Goal: Task Accomplishment & Management: Manage account settings

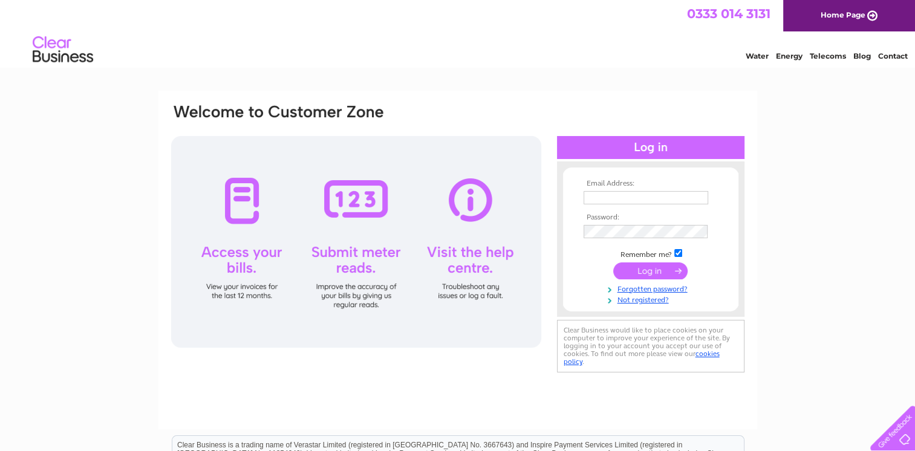
type input "[EMAIL_ADDRESS][DOMAIN_NAME]"
click at [643, 271] on input "submit" at bounding box center [650, 270] width 74 height 17
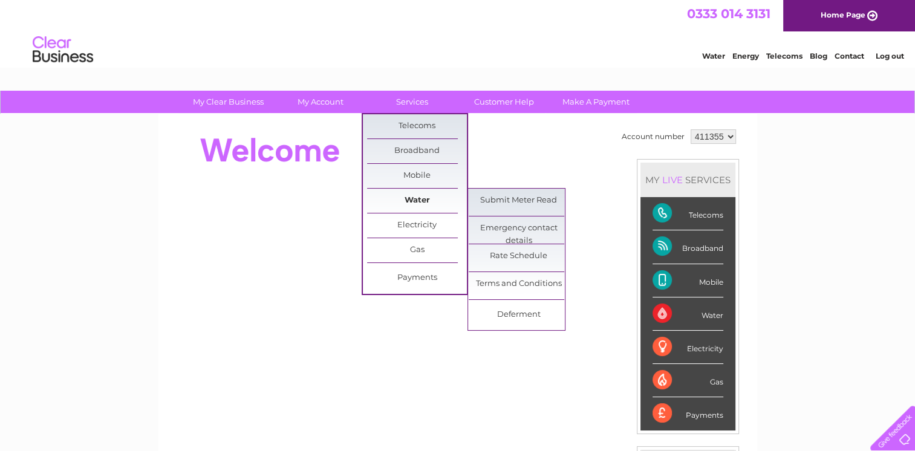
click at [418, 202] on link "Water" at bounding box center [417, 201] width 100 height 24
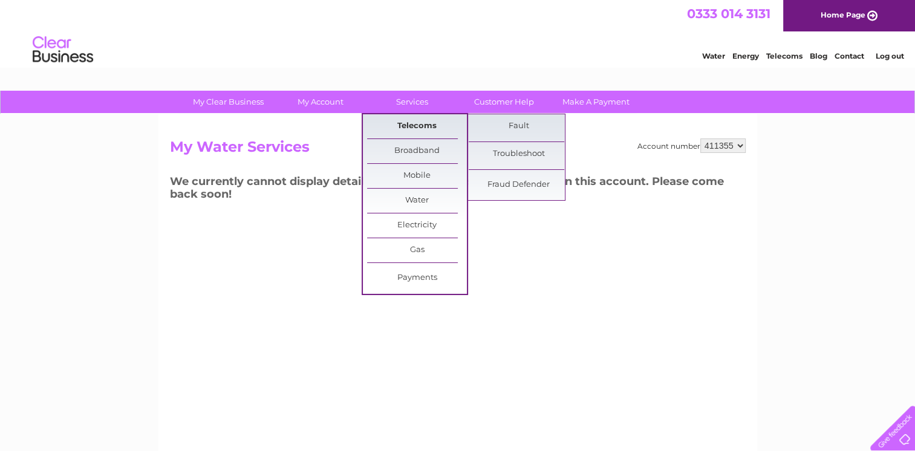
click at [410, 124] on link "Telecoms" at bounding box center [417, 126] width 100 height 24
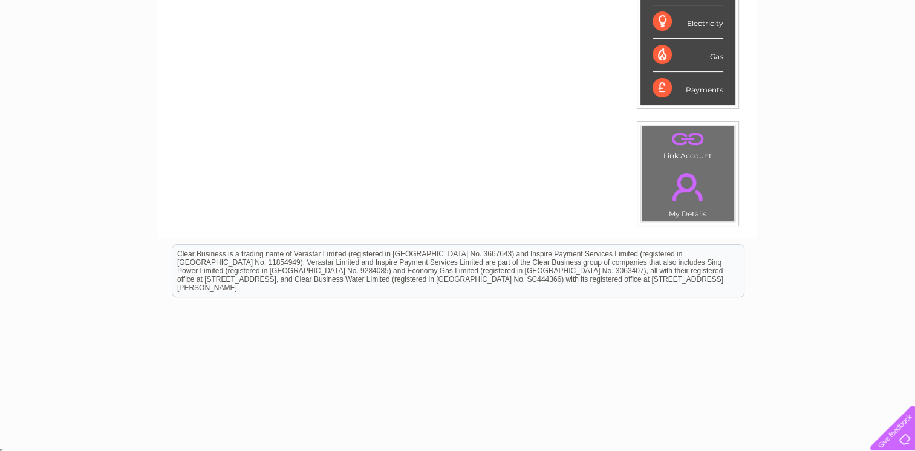
scroll to position [83, 0]
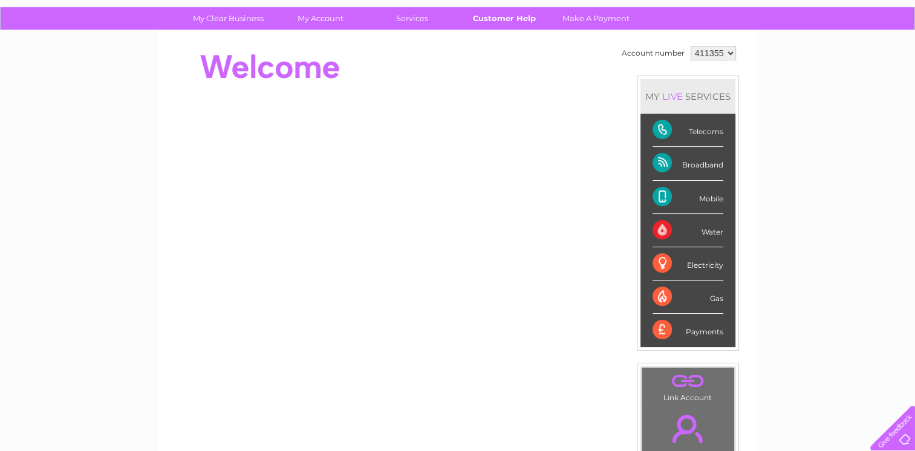
click at [508, 21] on link "Customer Help" at bounding box center [504, 18] width 100 height 22
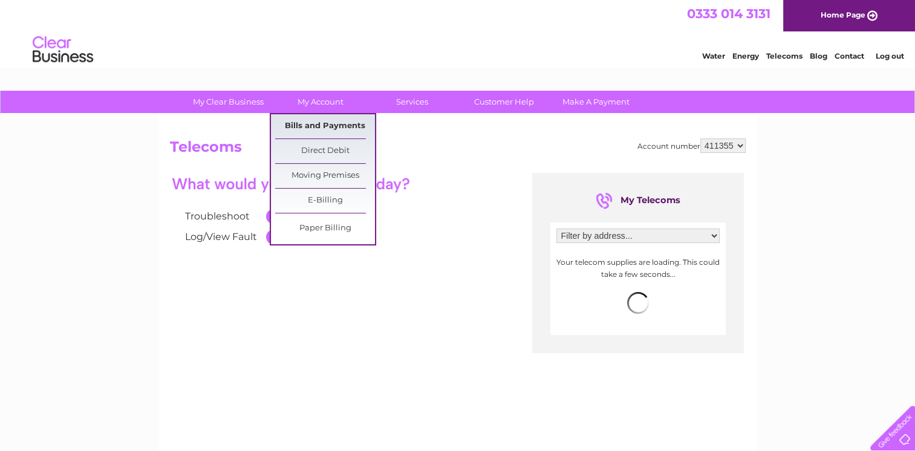
click at [316, 126] on link "Bills and Payments" at bounding box center [325, 126] width 100 height 24
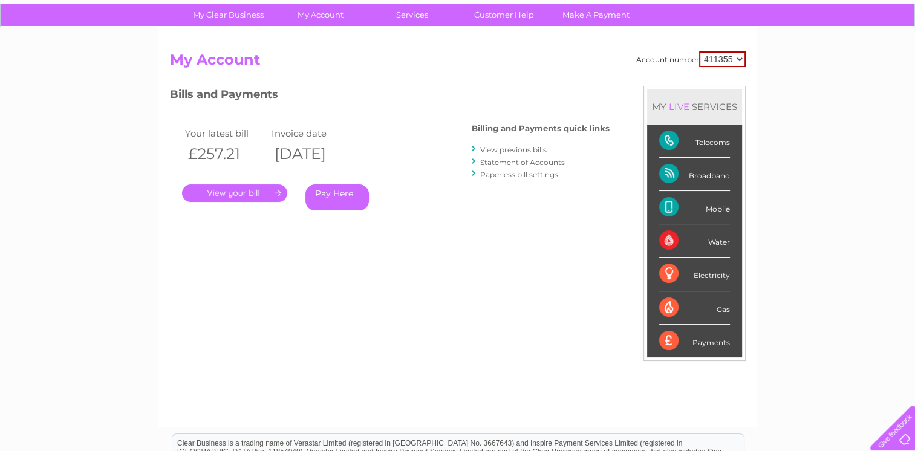
scroll to position [60, 0]
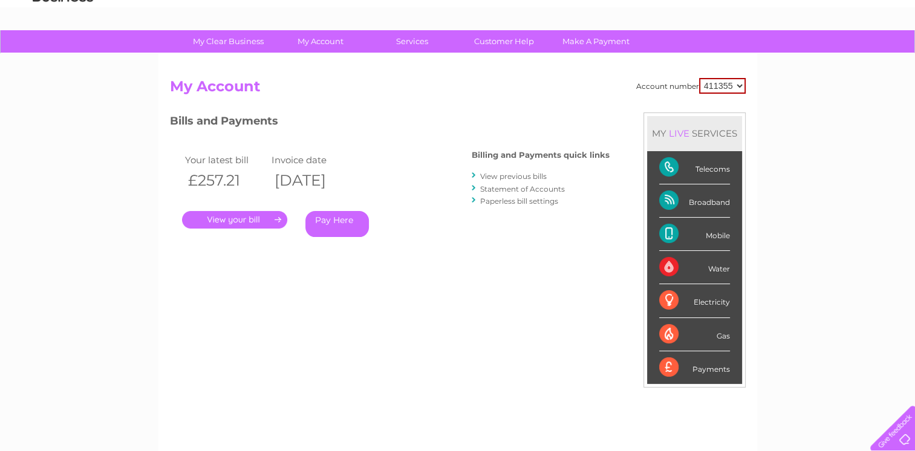
click at [502, 177] on link "View previous bills" at bounding box center [513, 176] width 67 height 9
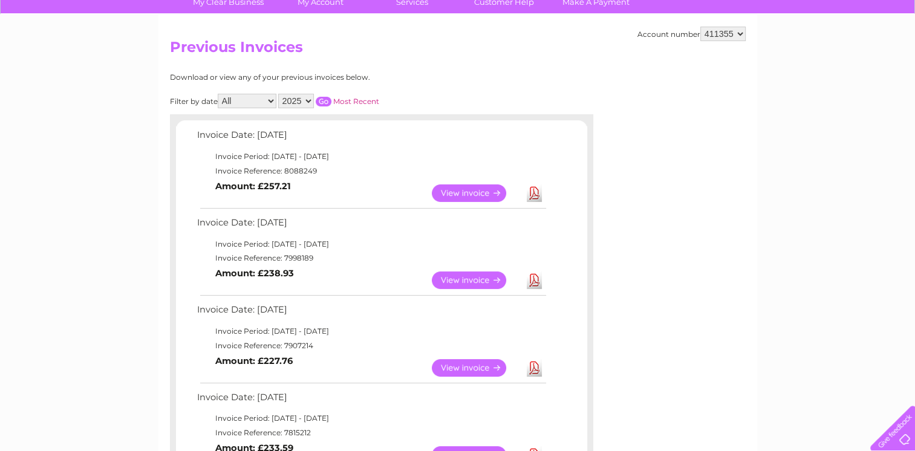
scroll to position [121, 0]
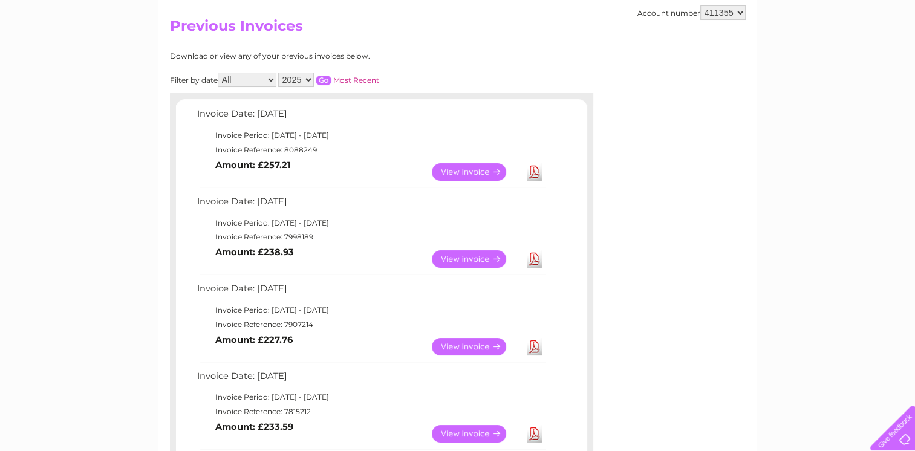
click at [473, 348] on link "View" at bounding box center [476, 347] width 89 height 18
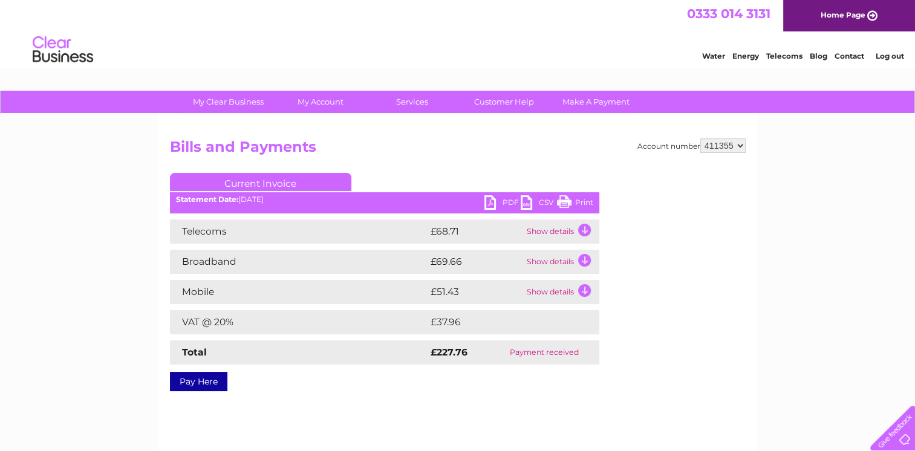
click at [492, 206] on link "PDF" at bounding box center [502, 204] width 36 height 18
